Goal: Find specific page/section: Find specific page/section

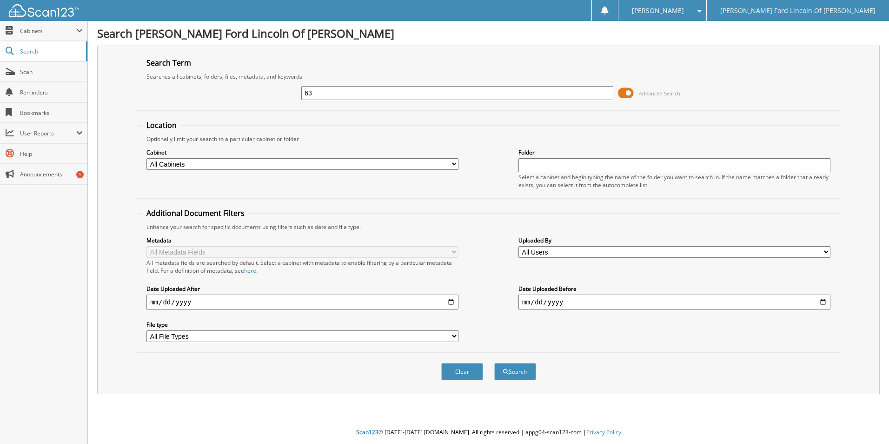
type input "6"
type input "31647"
click at [494, 363] on button "Search" at bounding box center [515, 371] width 42 height 17
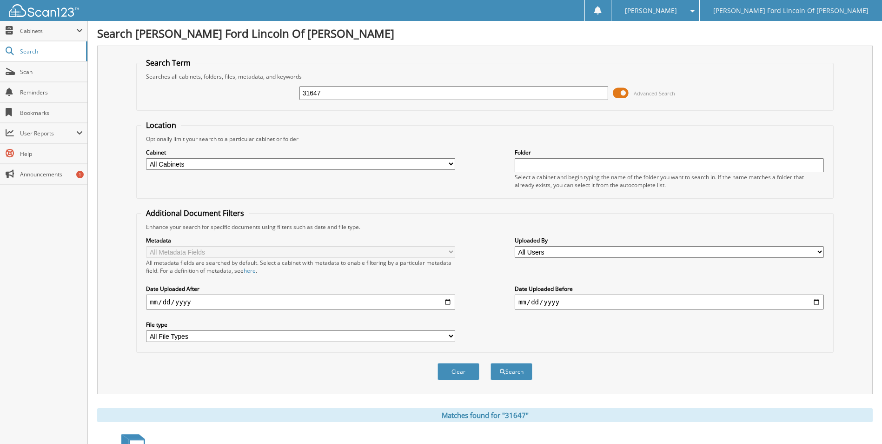
drag, startPoint x: 330, startPoint y: 93, endPoint x: 293, endPoint y: 93, distance: 36.3
click at [293, 93] on div "31647 Advanced Search" at bounding box center [484, 92] width 687 height 25
paste input "[US_VEHICLE_IDENTIFICATION_NUMBER]"
type input "[US_VEHICLE_IDENTIFICATION_NUMBER]"
click at [491, 363] on button "Search" at bounding box center [512, 371] width 42 height 17
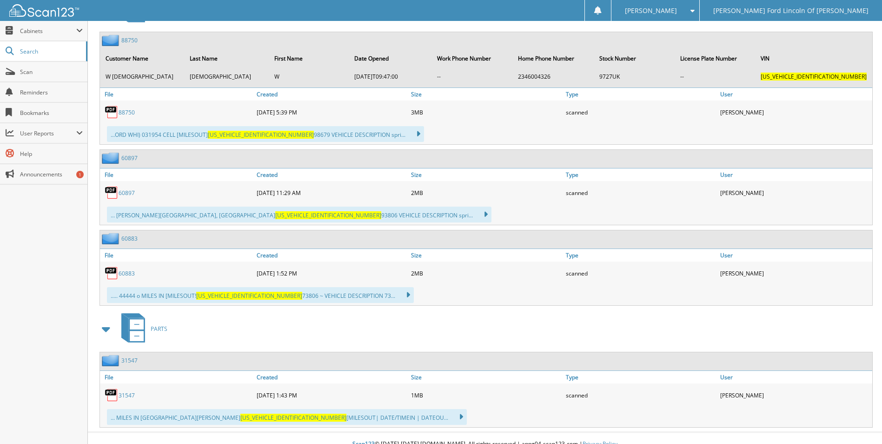
scroll to position [453, 0]
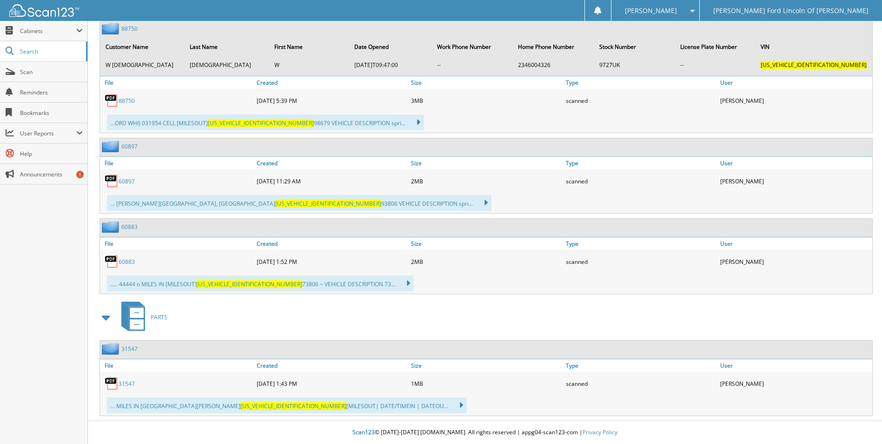
click at [126, 385] on link "31547" at bounding box center [127, 384] width 16 height 8
